Goal: Transaction & Acquisition: Register for event/course

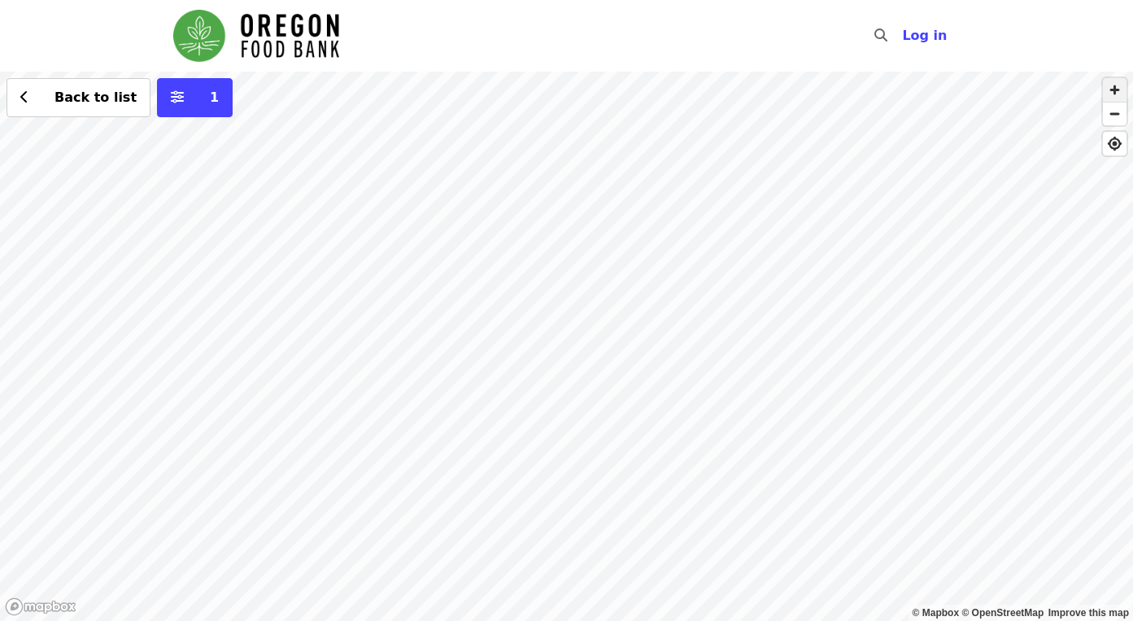
click at [1113, 94] on span "button" at bounding box center [1115, 90] width 24 height 24
drag, startPoint x: 960, startPoint y: 291, endPoint x: 580, endPoint y: 350, distance: 385.1
click at [580, 350] on div "Back to list 1" at bounding box center [566, 346] width 1133 height 549
drag, startPoint x: 872, startPoint y: 391, endPoint x: 691, endPoint y: 392, distance: 180.5
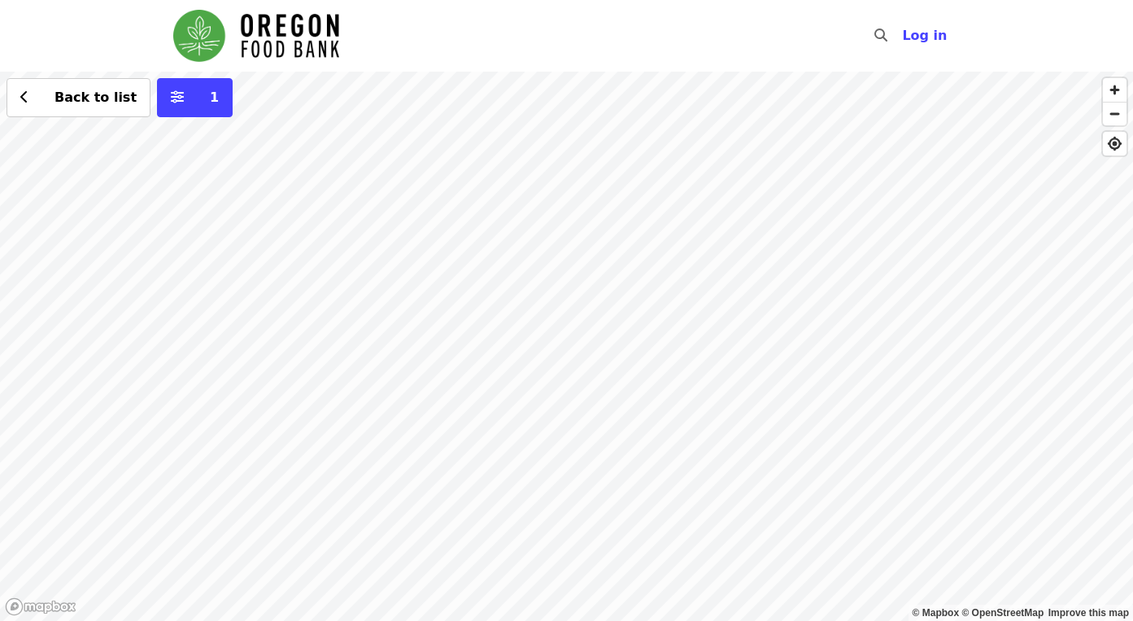
click at [691, 392] on div "Back to list 1" at bounding box center [566, 346] width 1133 height 549
click at [723, 399] on div "Back to list 1" at bounding box center [566, 346] width 1133 height 549
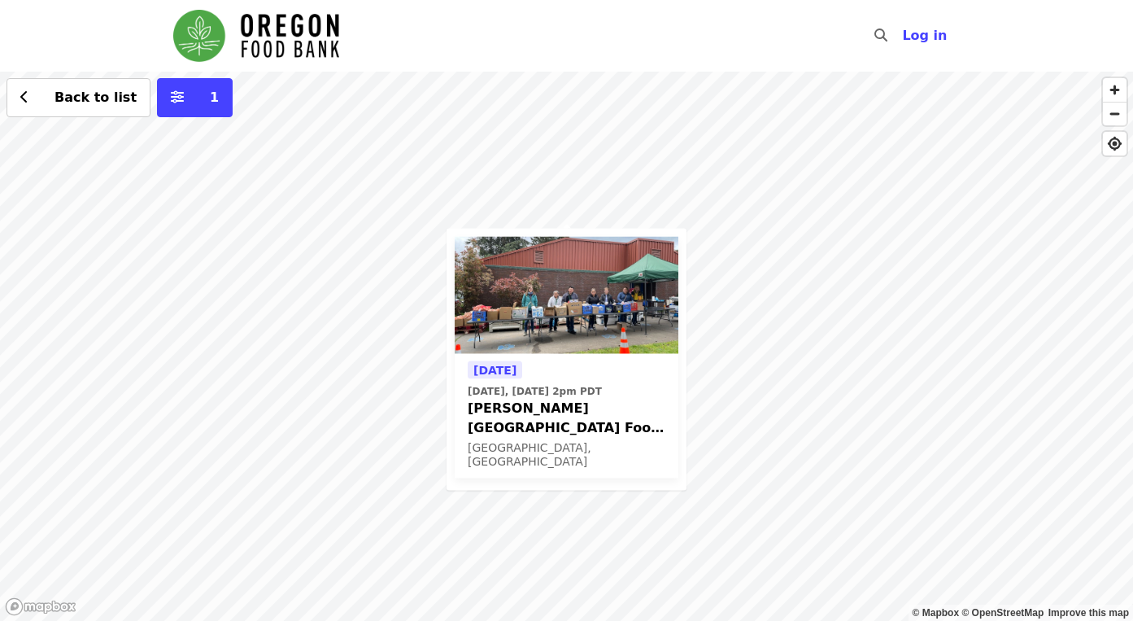
click at [575, 429] on span "[PERSON_NAME][GEOGRAPHIC_DATA] Food Pantry - Partner Agency Support" at bounding box center [567, 417] width 198 height 39
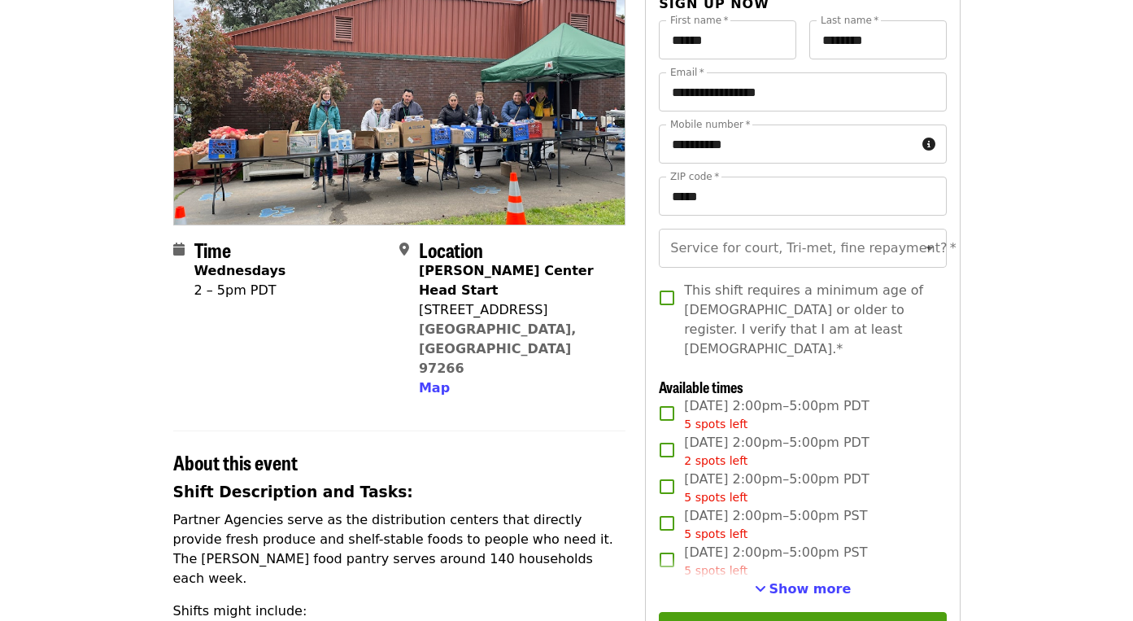
scroll to position [167, 0]
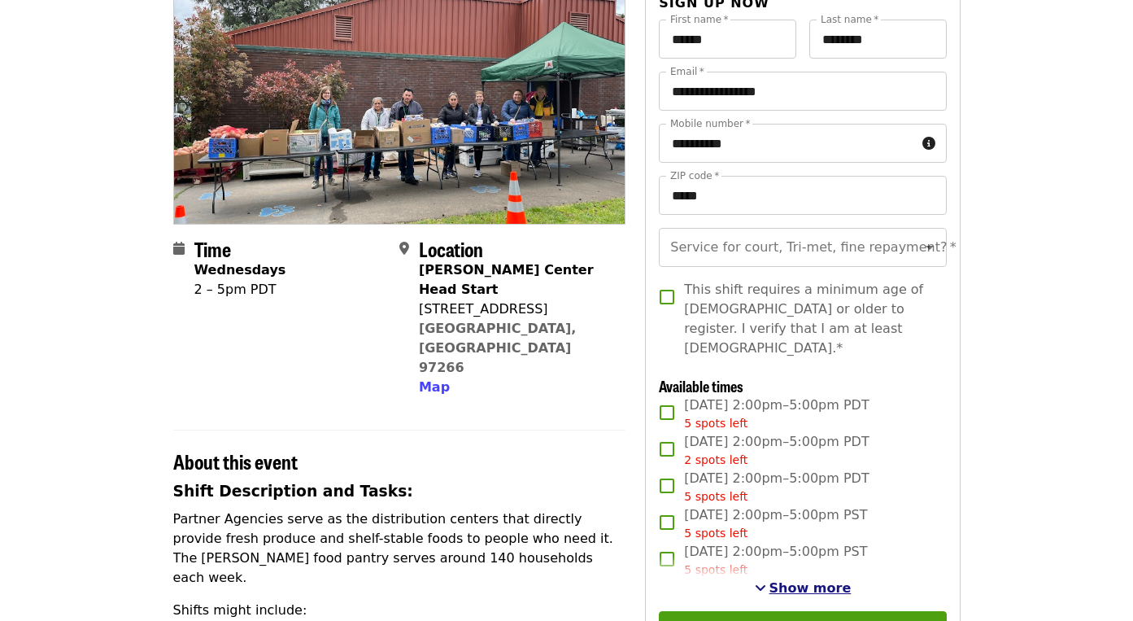
click at [809, 580] on span "Show more" at bounding box center [810, 587] width 82 height 15
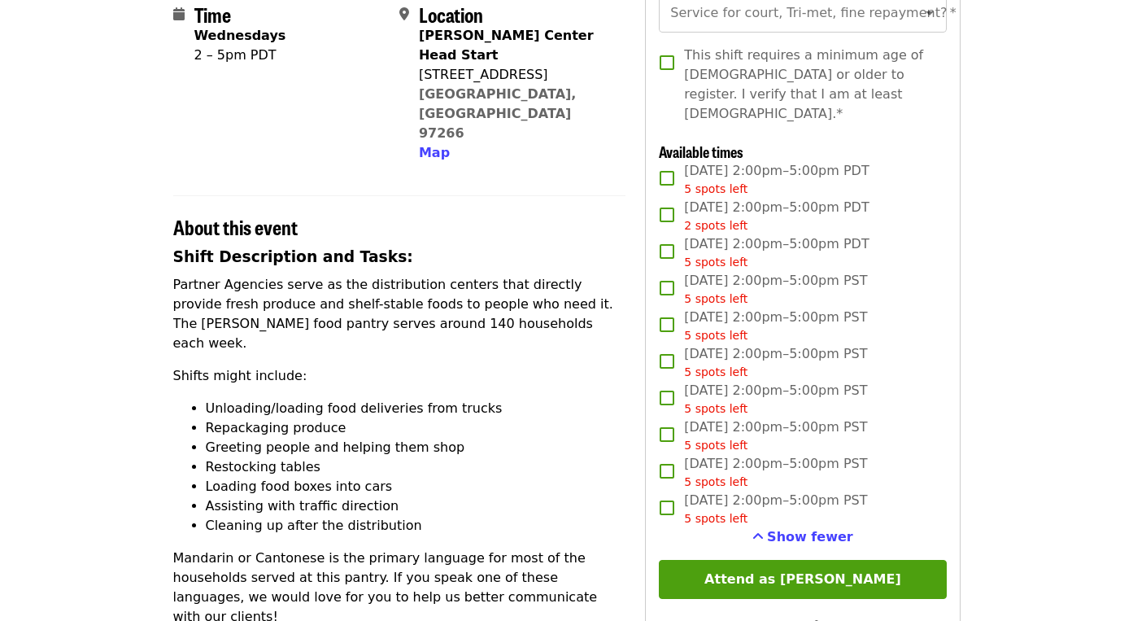
scroll to position [405, 0]
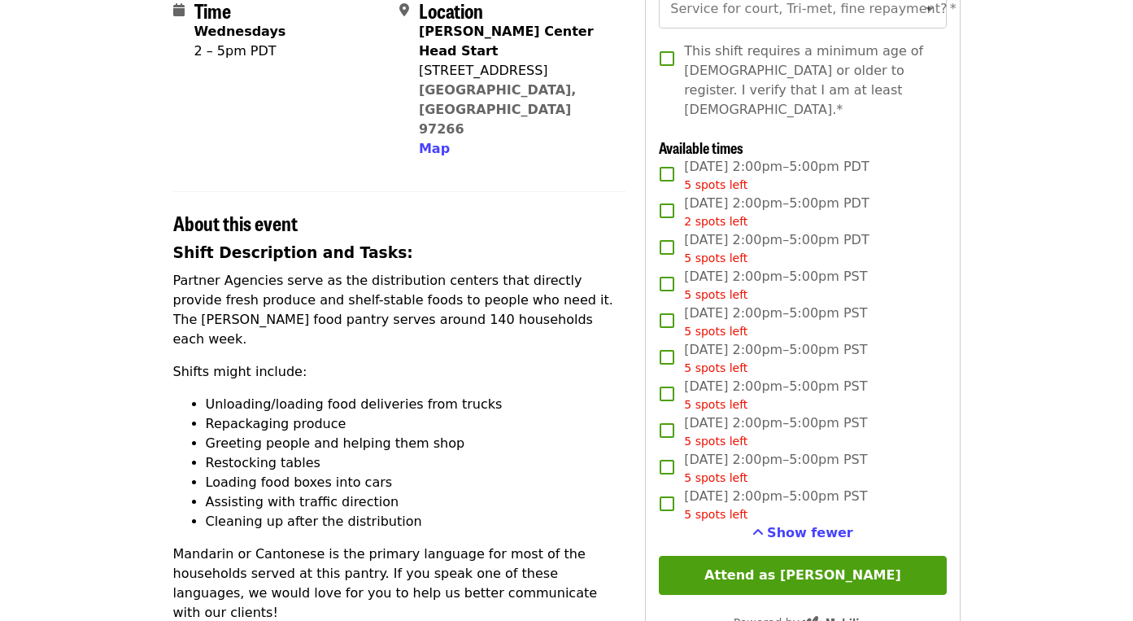
click at [757, 486] on span "Wed, Dec 17, 2:00pm–5:00pm PST 5 spots left" at bounding box center [775, 504] width 183 height 37
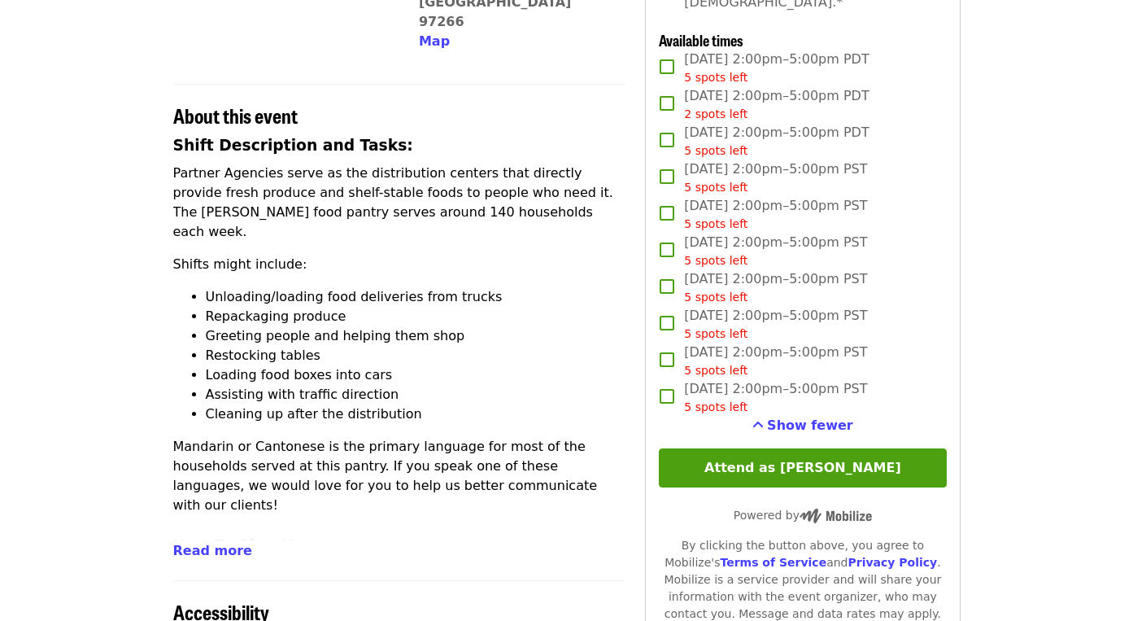
scroll to position [514, 0]
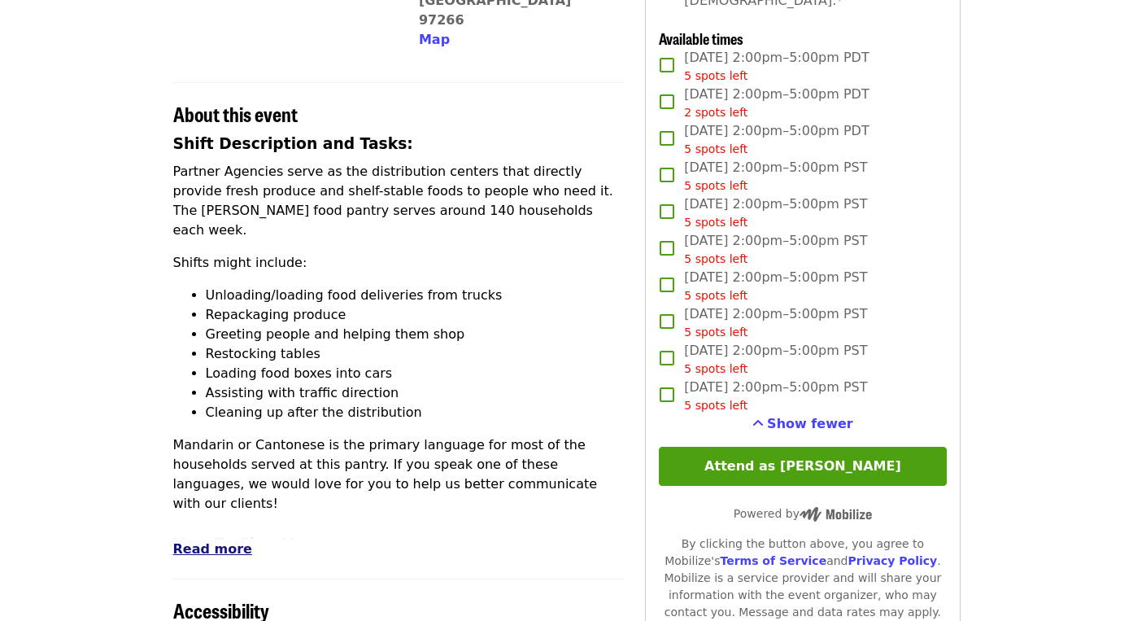
click at [231, 541] on span "Read more" at bounding box center [212, 548] width 79 height 15
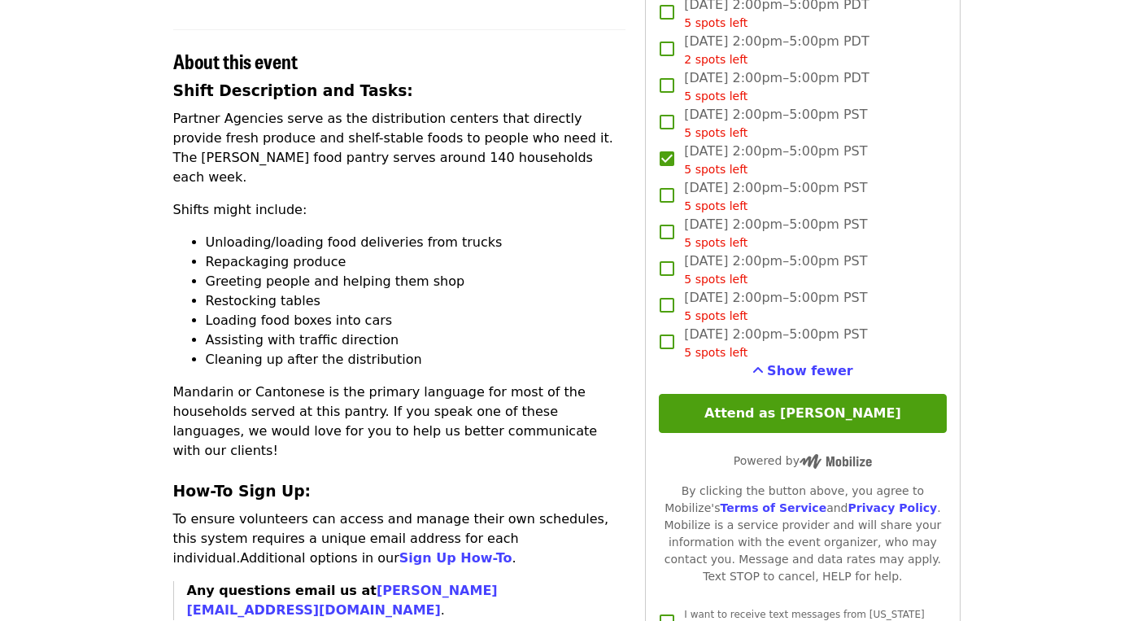
scroll to position [573, 0]
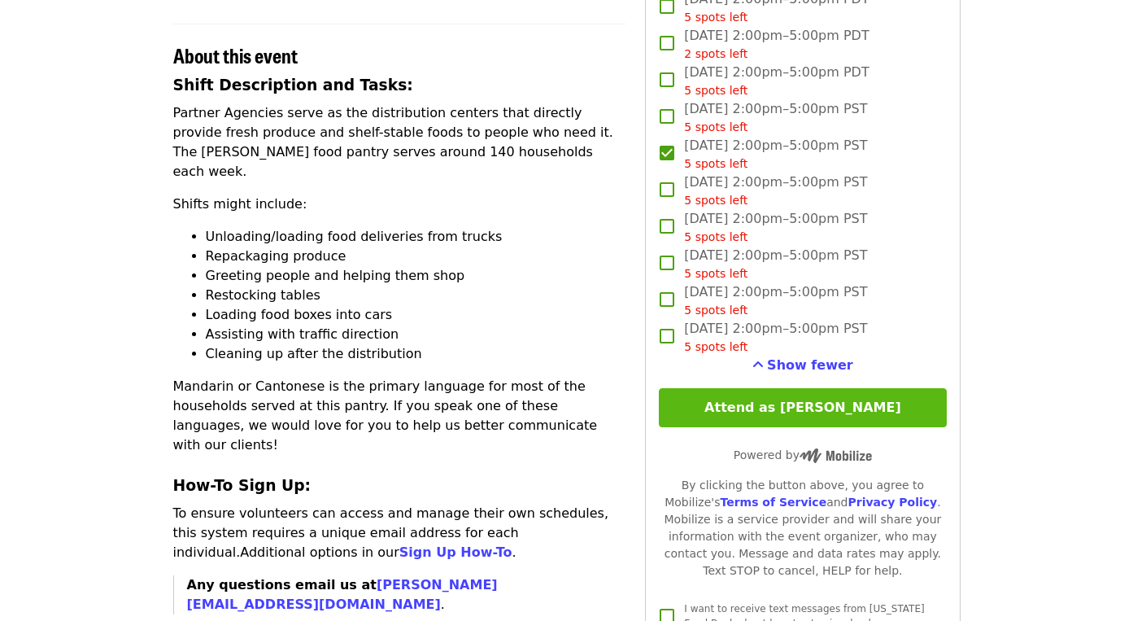
click at [807, 394] on button "Attend as Nathan" at bounding box center [802, 407] width 287 height 39
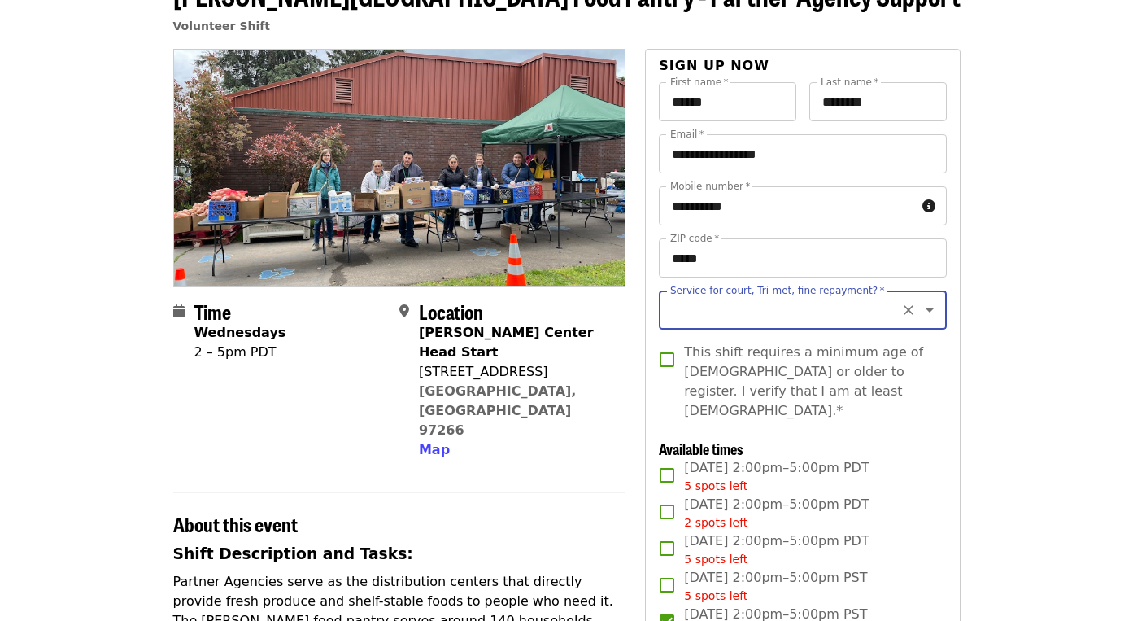
click at [927, 311] on icon "Open" at bounding box center [930, 310] width 20 height 20
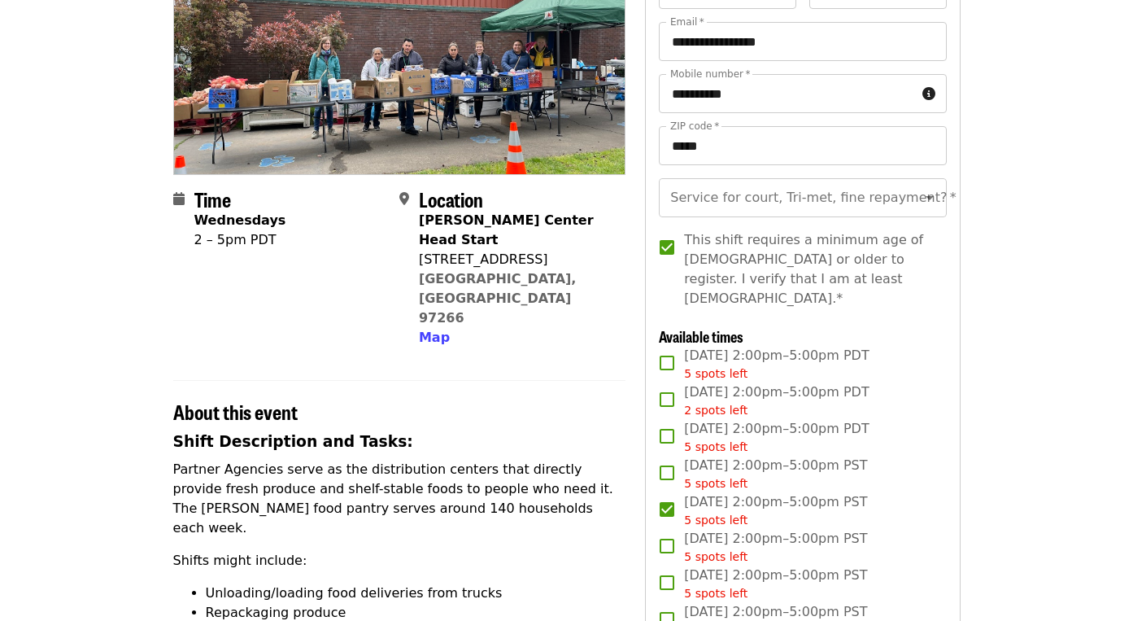
scroll to position [128, 0]
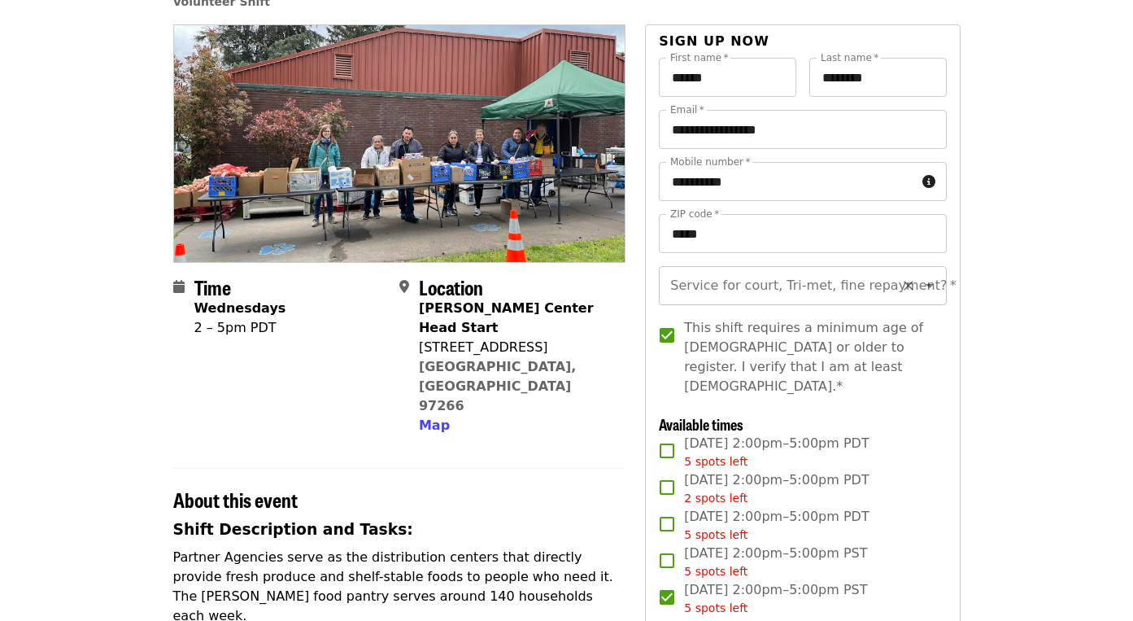
click at [934, 291] on icon "Open" at bounding box center [930, 286] width 20 height 20
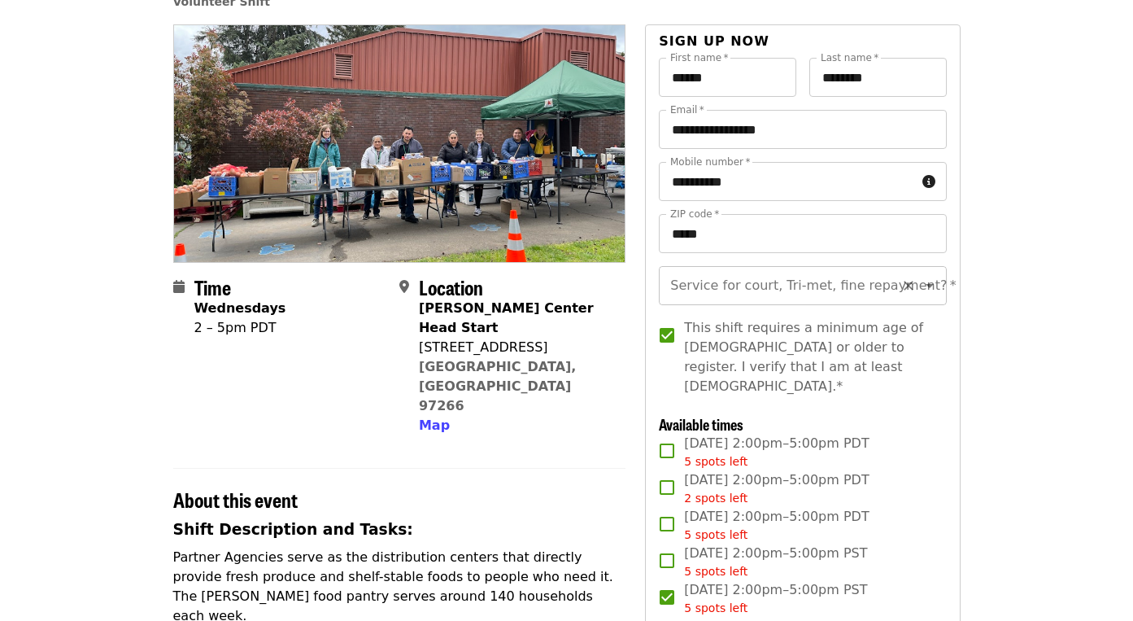
click at [935, 282] on icon "Open" at bounding box center [930, 286] width 20 height 20
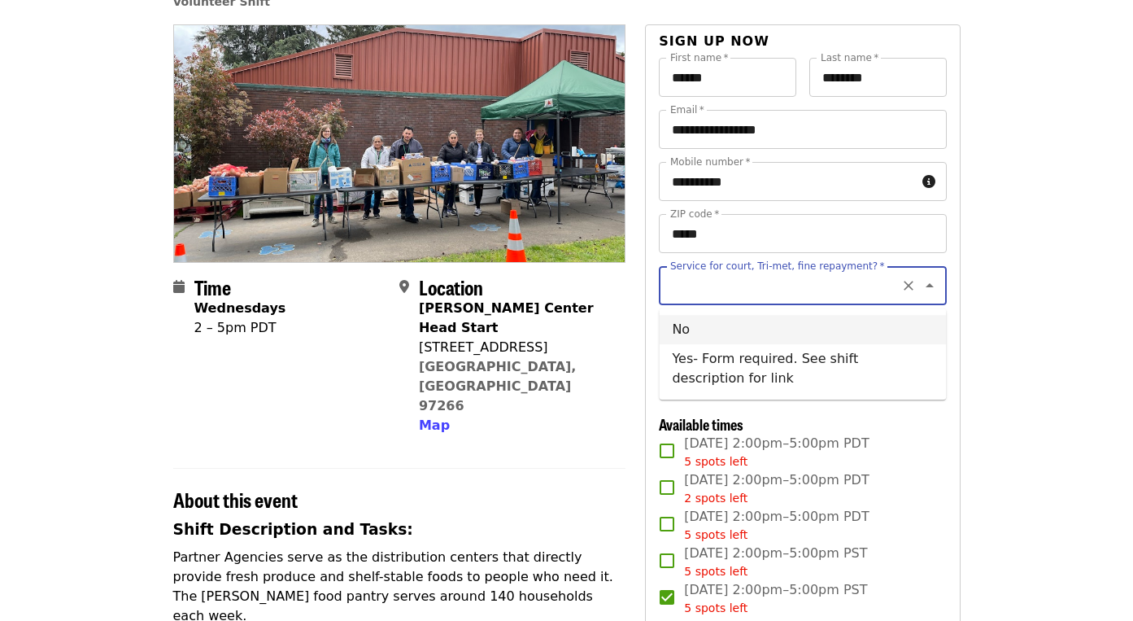
click at [791, 337] on li "No" at bounding box center [802, 329] width 287 height 29
type input "**"
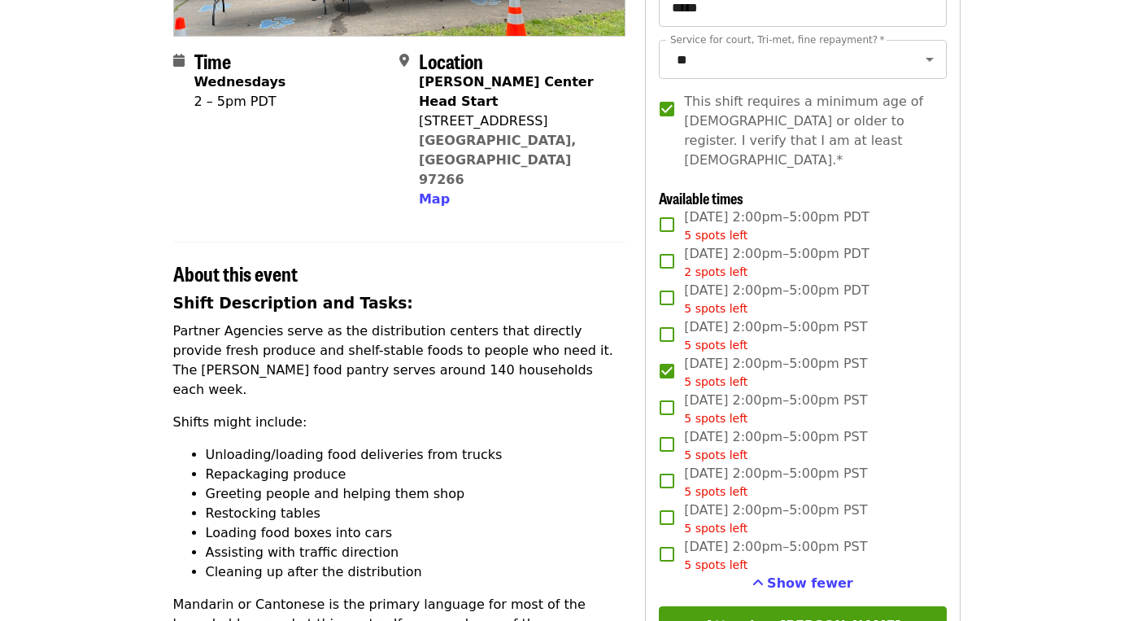
scroll to position [523, 0]
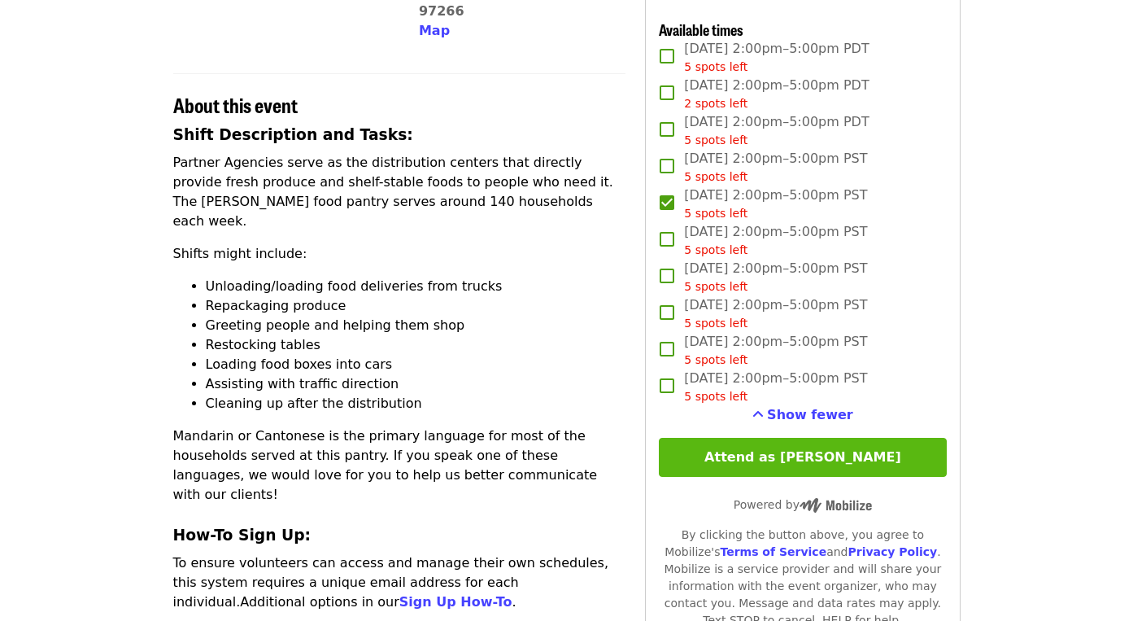
click at [824, 438] on button "Attend as Nathan" at bounding box center [802, 457] width 287 height 39
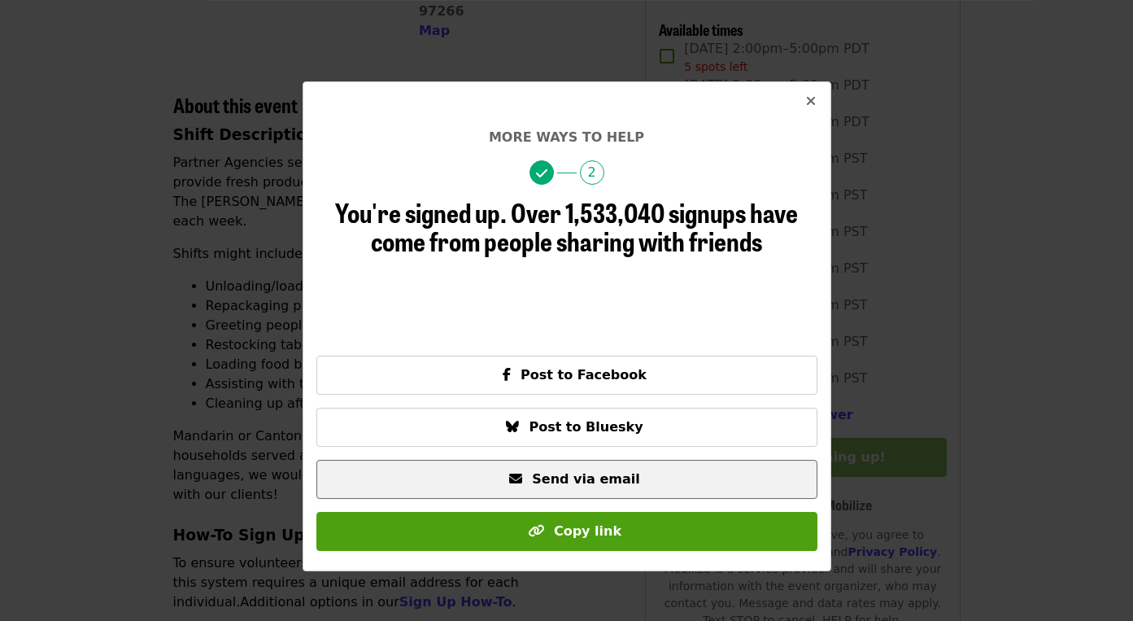
click at [601, 484] on span "Send via email" at bounding box center [585, 478] width 107 height 15
click at [551, 477] on span "Send via email" at bounding box center [585, 478] width 107 height 15
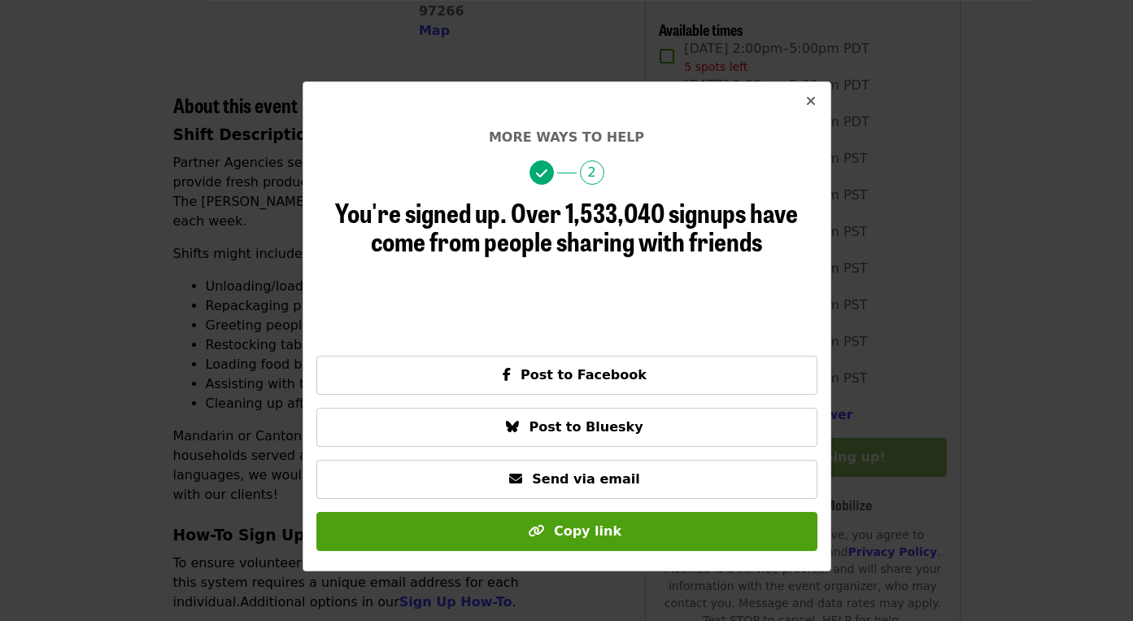
click at [811, 101] on icon "times icon" at bounding box center [811, 101] width 10 height 15
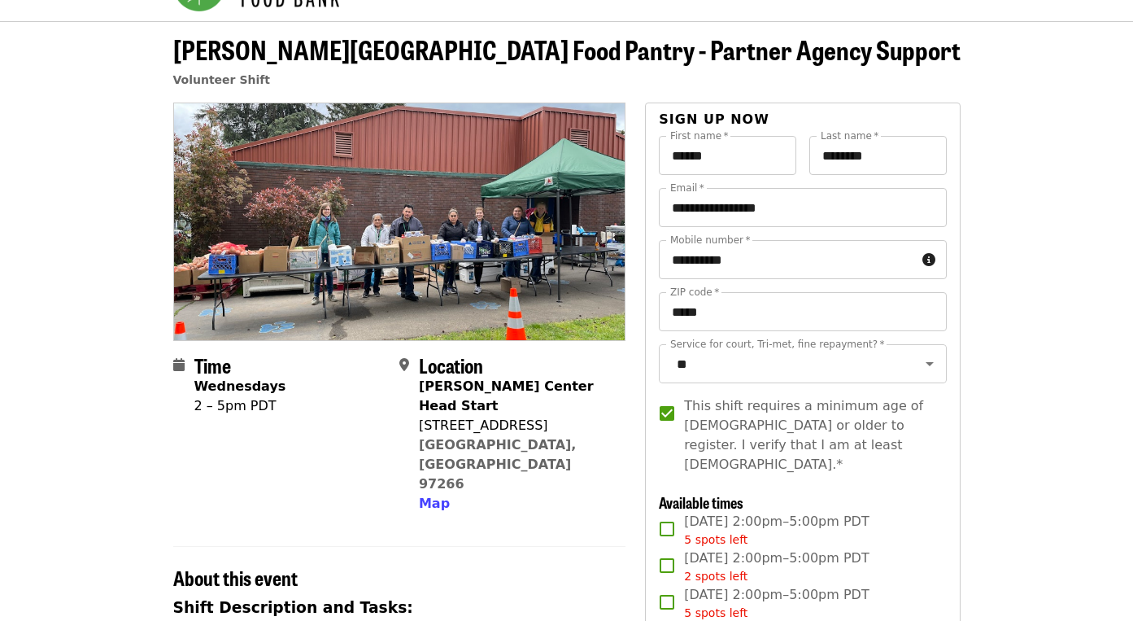
scroll to position [0, 0]
